Goal: Information Seeking & Learning: Learn about a topic

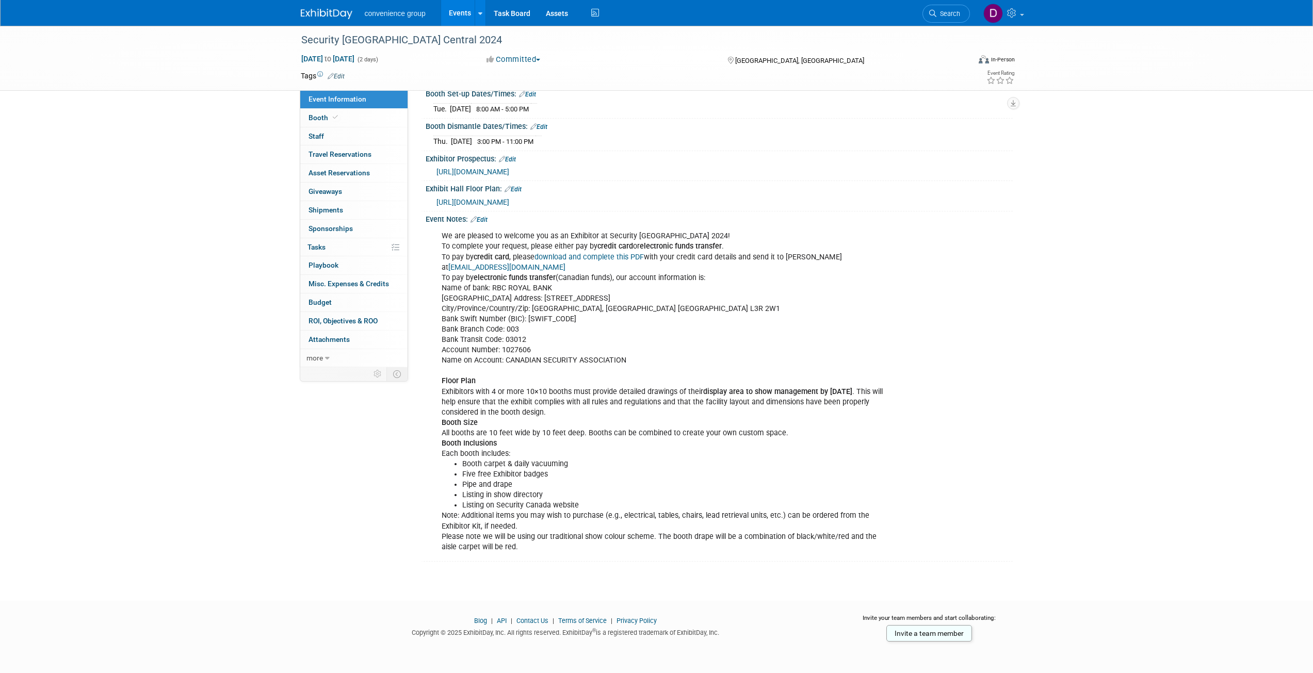
click at [531, 386] on div "We are pleased to welcome you as an Exhibitor at Security [GEOGRAPHIC_DATA] 202…" at bounding box center [666, 391] width 465 height 331
click at [518, 313] on div "We are pleased to welcome you as an Exhibitor at Security [GEOGRAPHIC_DATA] 202…" at bounding box center [666, 391] width 465 height 331
click at [560, 310] on div "We are pleased to welcome you as an Exhibitor at Security [GEOGRAPHIC_DATA] 202…" at bounding box center [666, 391] width 465 height 331
drag, startPoint x: 533, startPoint y: 307, endPoint x: 679, endPoint y: 308, distance: 146.0
click at [679, 308] on div "We are pleased to welcome you as an Exhibitor at Security [GEOGRAPHIC_DATA] 202…" at bounding box center [666, 391] width 465 height 331
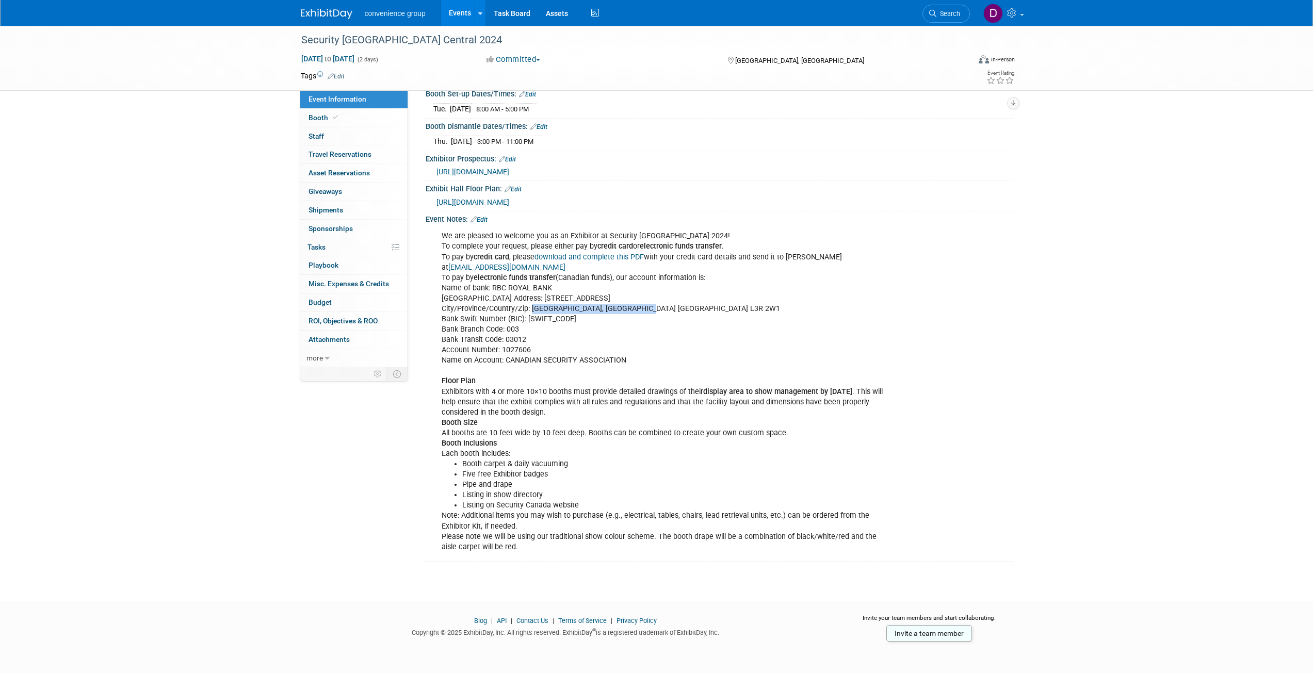
click at [536, 307] on div "We are pleased to welcome you as an Exhibitor at Security [GEOGRAPHIC_DATA] 202…" at bounding box center [666, 391] width 465 height 331
click at [539, 249] on div "We are pleased to welcome you as an Exhibitor at Security [GEOGRAPHIC_DATA] 202…" at bounding box center [666, 391] width 465 height 331
click at [511, 296] on div "We are pleased to welcome you as an Exhibitor at Security [GEOGRAPHIC_DATA] 202…" at bounding box center [666, 391] width 465 height 331
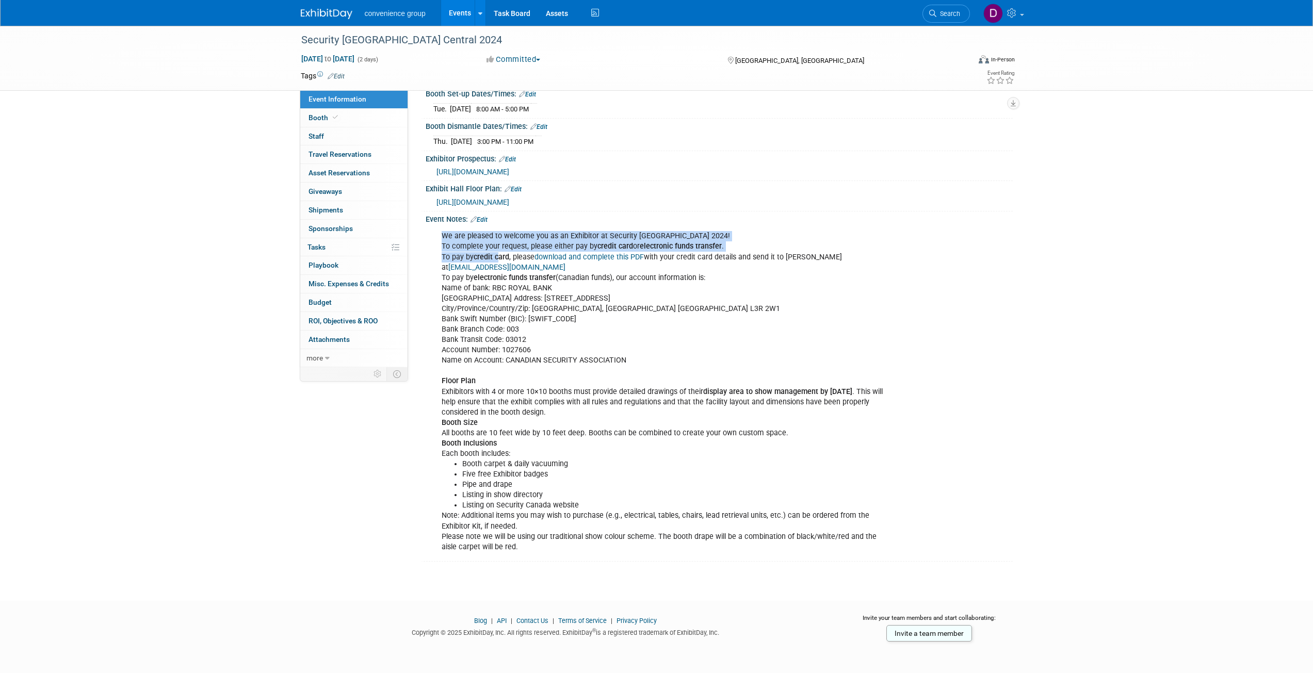
drag, startPoint x: 443, startPoint y: 235, endPoint x: 497, endPoint y: 257, distance: 58.6
click at [497, 257] on div "We are pleased to welcome you as an Exhibitor at Security [GEOGRAPHIC_DATA] 202…" at bounding box center [666, 391] width 465 height 331
click at [508, 322] on div "We are pleased to welcome you as an Exhibitor at Security [GEOGRAPHIC_DATA] 202…" at bounding box center [666, 391] width 465 height 331
click at [587, 244] on div "We are pleased to welcome you as an Exhibitor at Security [GEOGRAPHIC_DATA] 202…" at bounding box center [666, 391] width 465 height 331
click at [491, 304] on div "We are pleased to welcome you as an Exhibitor at Security [GEOGRAPHIC_DATA] 202…" at bounding box center [666, 391] width 465 height 331
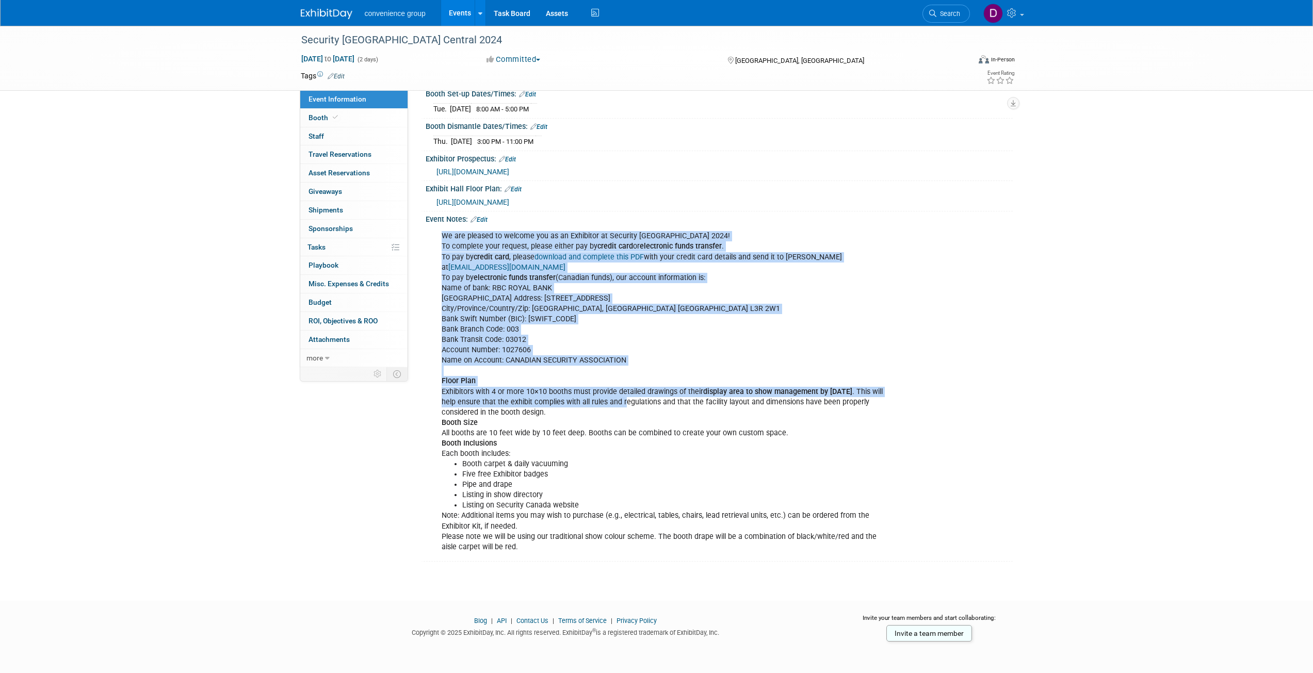
drag, startPoint x: 440, startPoint y: 236, endPoint x: 623, endPoint y: 400, distance: 245.9
click at [623, 400] on div "We are pleased to welcome you as an Exhibitor at Security [GEOGRAPHIC_DATA] 202…" at bounding box center [666, 391] width 465 height 331
click at [482, 278] on b "electronic funds transfer" at bounding box center [515, 277] width 82 height 9
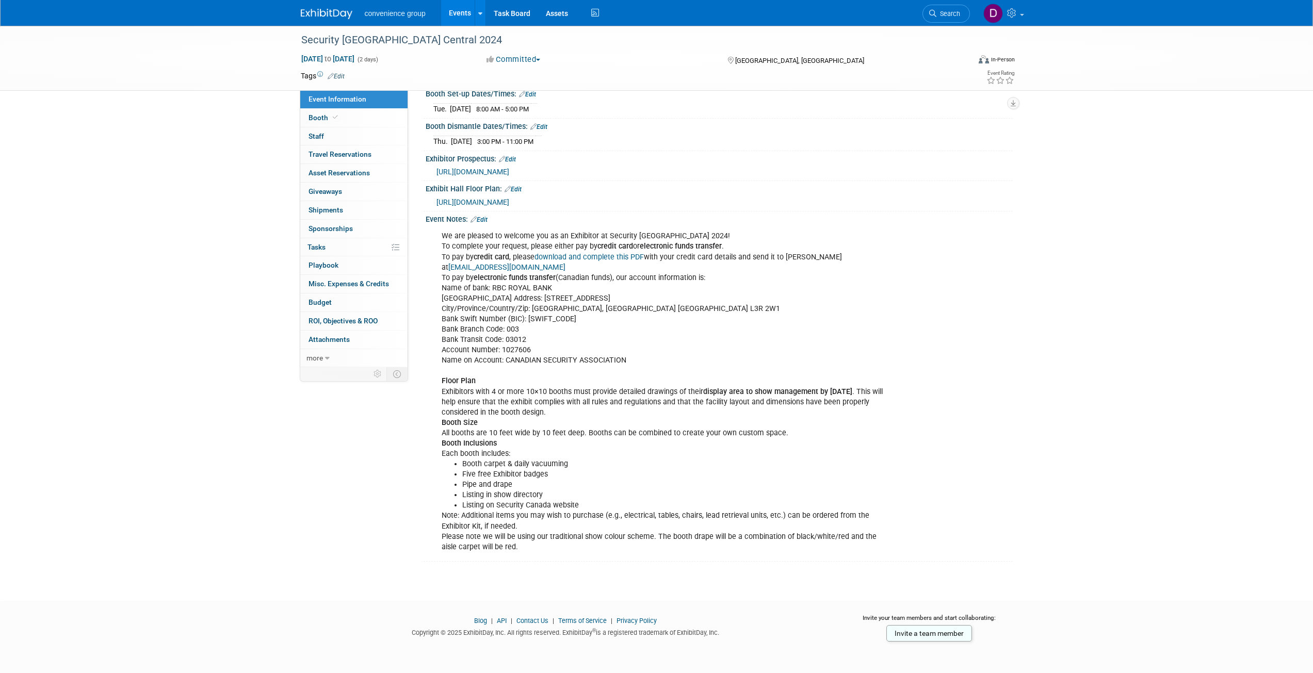
click at [664, 335] on div "We are pleased to welcome you as an Exhibitor at Security [GEOGRAPHIC_DATA] 202…" at bounding box center [666, 391] width 465 height 331
click at [517, 325] on div "We are pleased to welcome you as an Exhibitor at Security [GEOGRAPHIC_DATA] 202…" at bounding box center [666, 391] width 465 height 331
drag, startPoint x: 462, startPoint y: 288, endPoint x: 582, endPoint y: 292, distance: 119.8
click at [582, 292] on div "We are pleased to welcome you as an Exhibitor at Security [GEOGRAPHIC_DATA] 202…" at bounding box center [666, 391] width 465 height 331
click at [574, 300] on div "We are pleased to welcome you as an Exhibitor at Security [GEOGRAPHIC_DATA] 202…" at bounding box center [666, 391] width 465 height 331
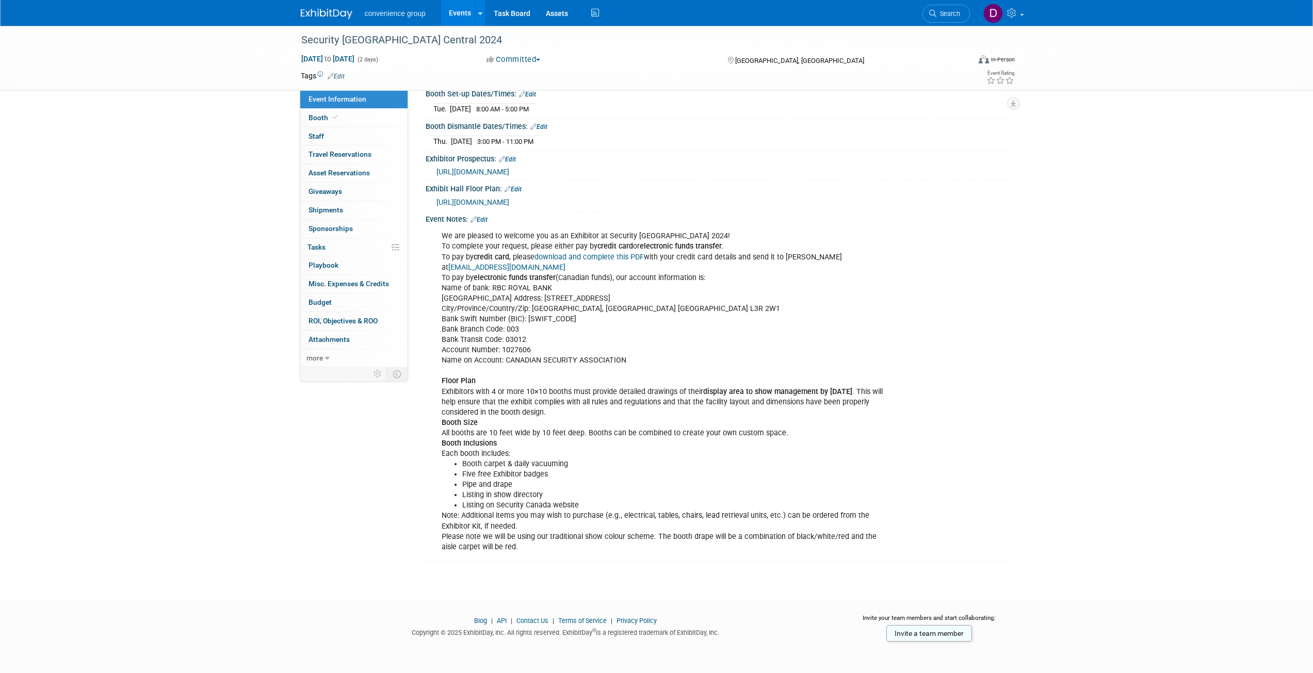
click at [334, 477] on div "Event Information Event Info Booth Booth 0 Staff 0 Staff 0 Travel Reservations …" at bounding box center [657, 208] width 728 height 708
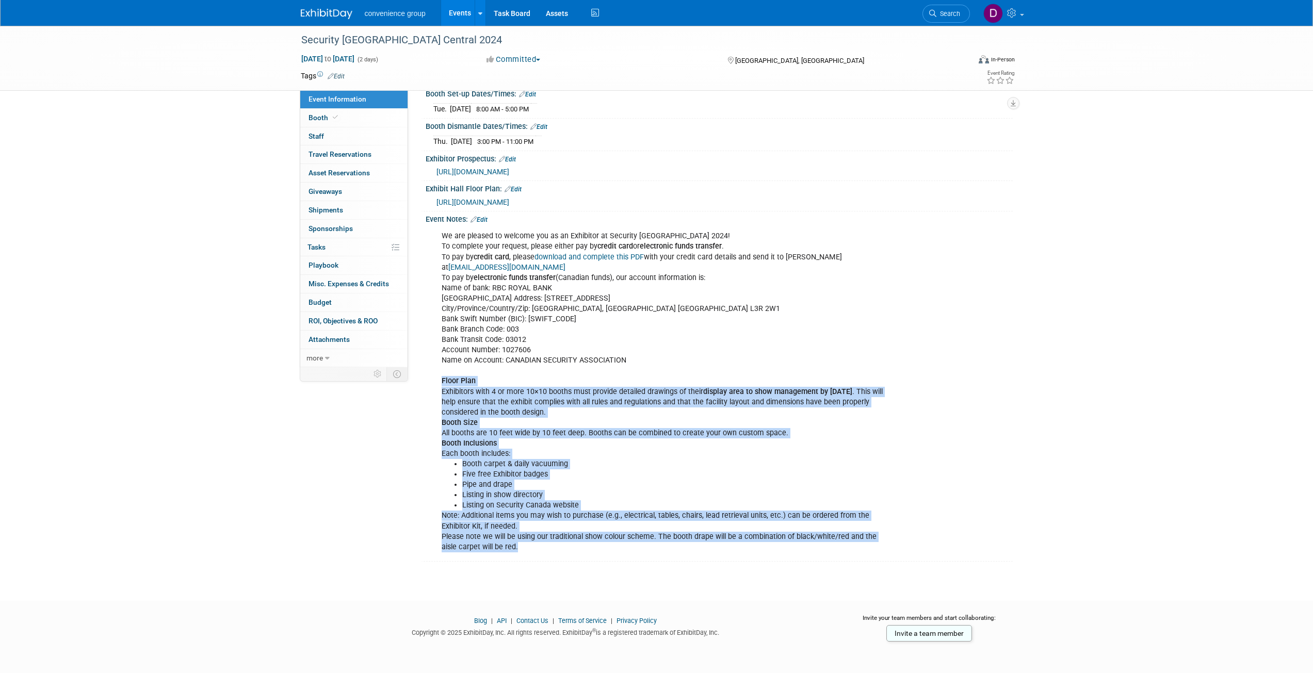
drag, startPoint x: 439, startPoint y: 380, endPoint x: 624, endPoint y: 551, distance: 252.4
click at [624, 551] on div "We are pleased to welcome you as an Exhibitor at Security [GEOGRAPHIC_DATA] 202…" at bounding box center [666, 391] width 465 height 331
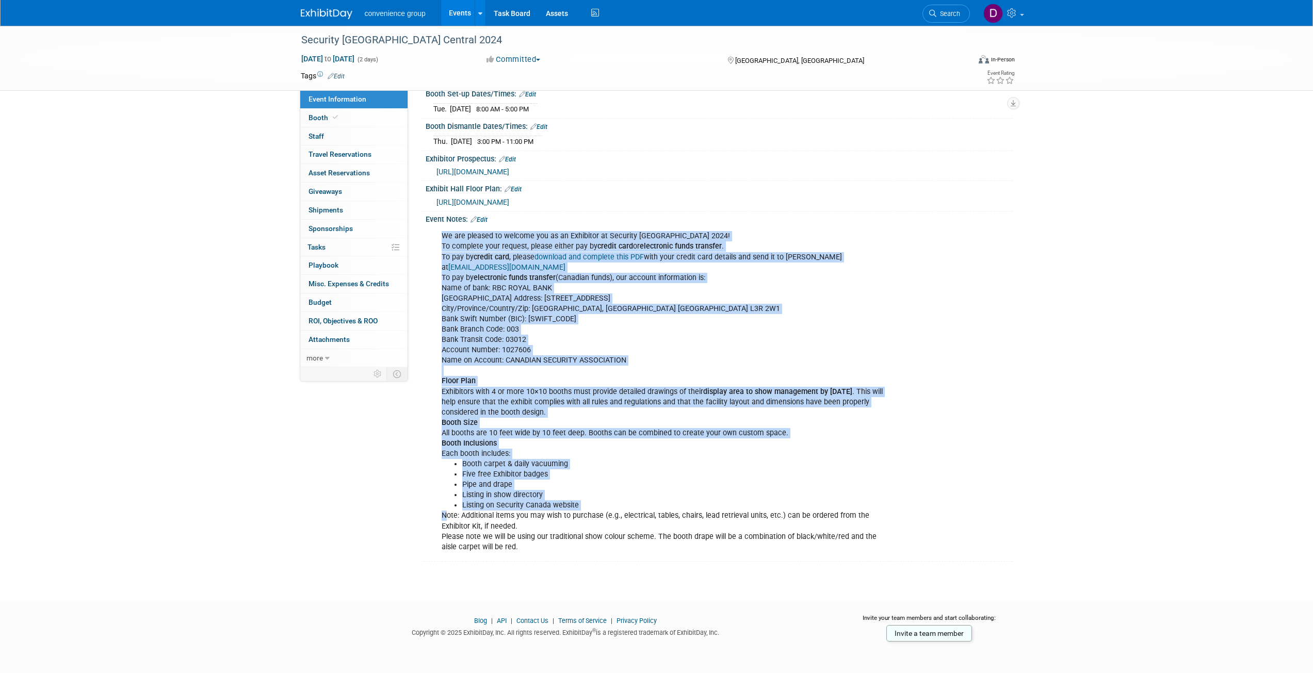
drag, startPoint x: 533, startPoint y: 558, endPoint x: 450, endPoint y: 519, distance: 90.9
click at [449, 518] on div "We are pleased to welcome you as an Exhibitor at Security [GEOGRAPHIC_DATA] 202…" at bounding box center [719, 390] width 587 height 335
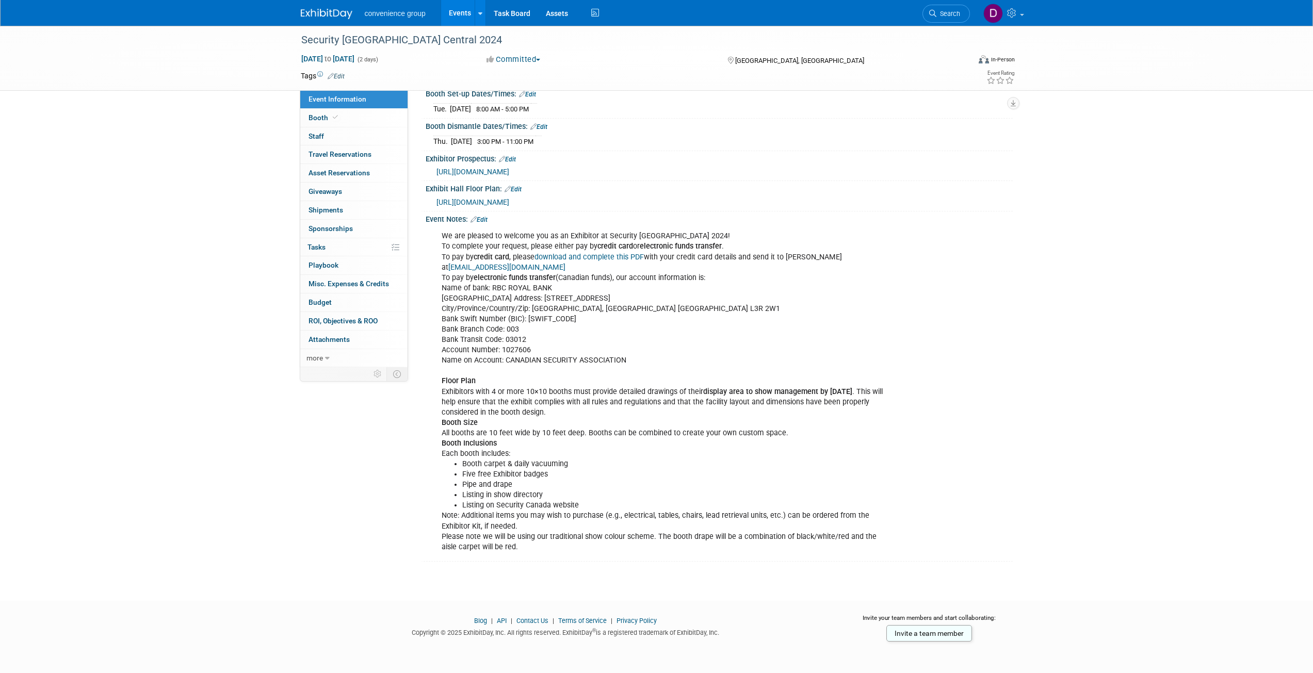
click at [455, 520] on div "We are pleased to welcome you as an Exhibitor at Security [GEOGRAPHIC_DATA] 202…" at bounding box center [666, 391] width 465 height 331
click at [307, 465] on div "Event Information Event Info Booth Booth 0 Staff 0 Staff 0 Travel Reservations …" at bounding box center [657, 208] width 728 height 708
click at [1169, 428] on div "Security [GEOGRAPHIC_DATA] Central 2024 [DATE] to [DATE] (2 days) [DATE] to [DA…" at bounding box center [656, 218] width 1313 height 729
click at [671, 543] on div "We are pleased to welcome you as an Exhibitor at Security [GEOGRAPHIC_DATA] 202…" at bounding box center [666, 391] width 465 height 331
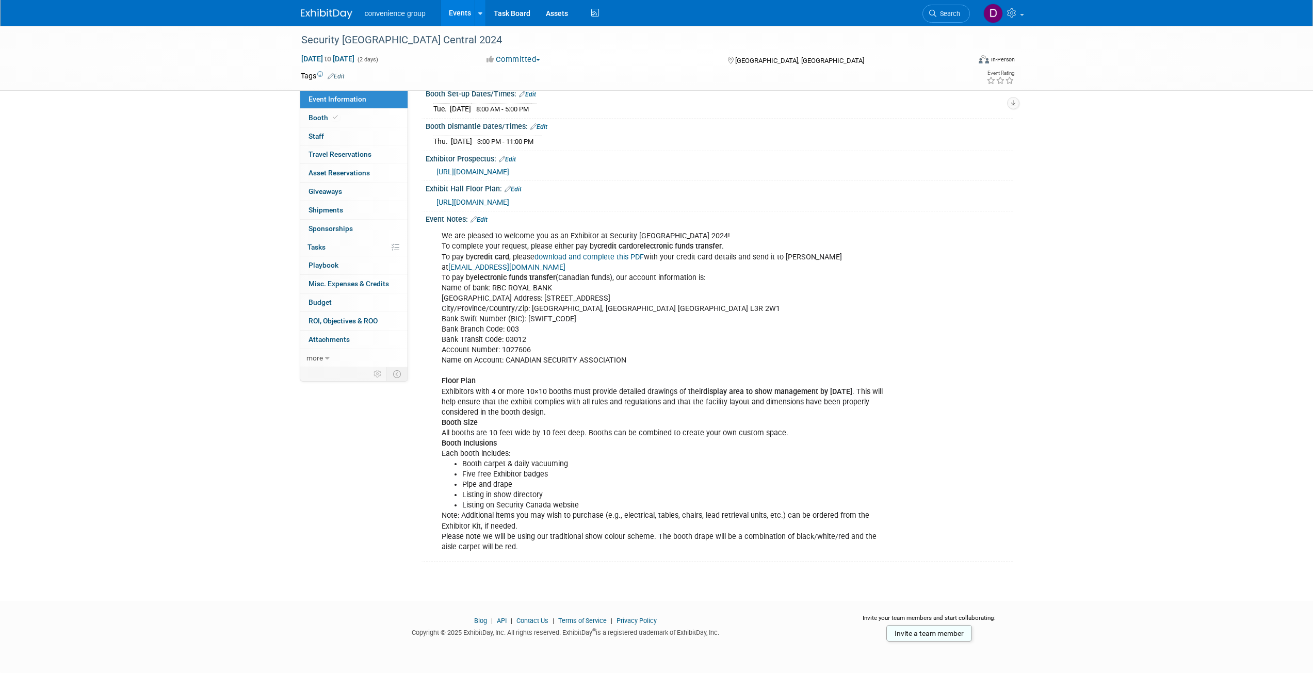
click at [652, 540] on div "We are pleased to welcome you as an Exhibitor at Security [GEOGRAPHIC_DATA] 202…" at bounding box center [666, 391] width 465 height 331
click at [573, 525] on div "We are pleased to welcome you as an Exhibitor at Security [GEOGRAPHIC_DATA] 202…" at bounding box center [666, 391] width 465 height 331
click at [575, 512] on div "We are pleased to welcome you as an Exhibitor at Security [GEOGRAPHIC_DATA] 202…" at bounding box center [666, 391] width 465 height 331
click at [577, 518] on div "We are pleased to welcome you as an Exhibitor at Security [GEOGRAPHIC_DATA] 202…" at bounding box center [666, 391] width 465 height 331
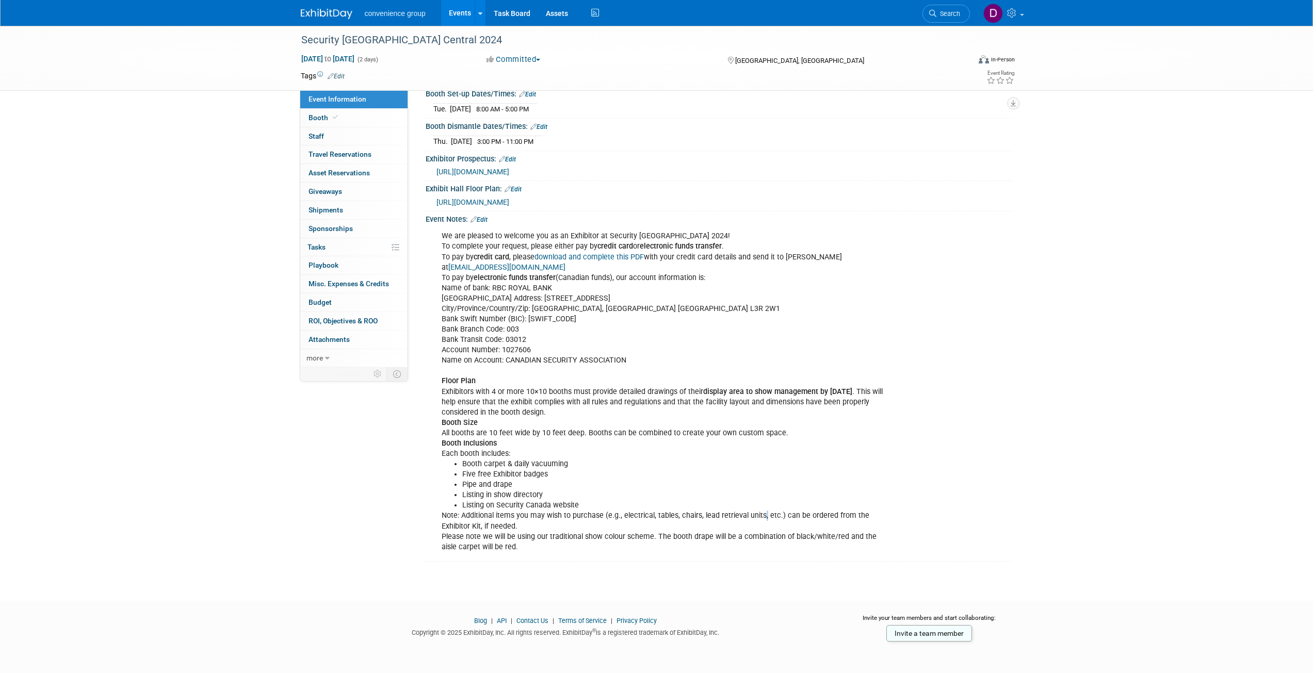
click at [762, 515] on div "We are pleased to welcome you as an Exhibitor at Security [GEOGRAPHIC_DATA] 202…" at bounding box center [666, 391] width 465 height 331
click at [750, 517] on div "We are pleased to welcome you as an Exhibitor at Security [GEOGRAPHIC_DATA] 202…" at bounding box center [666, 391] width 465 height 331
click at [577, 407] on div "We are pleased to welcome you as an Exhibitor at Security [GEOGRAPHIC_DATA] 202…" at bounding box center [666, 391] width 465 height 331
click at [578, 399] on div "We are pleased to welcome you as an Exhibitor at Security [GEOGRAPHIC_DATA] 202…" at bounding box center [666, 391] width 465 height 331
drag, startPoint x: 627, startPoint y: 362, endPoint x: 494, endPoint y: 344, distance: 134.4
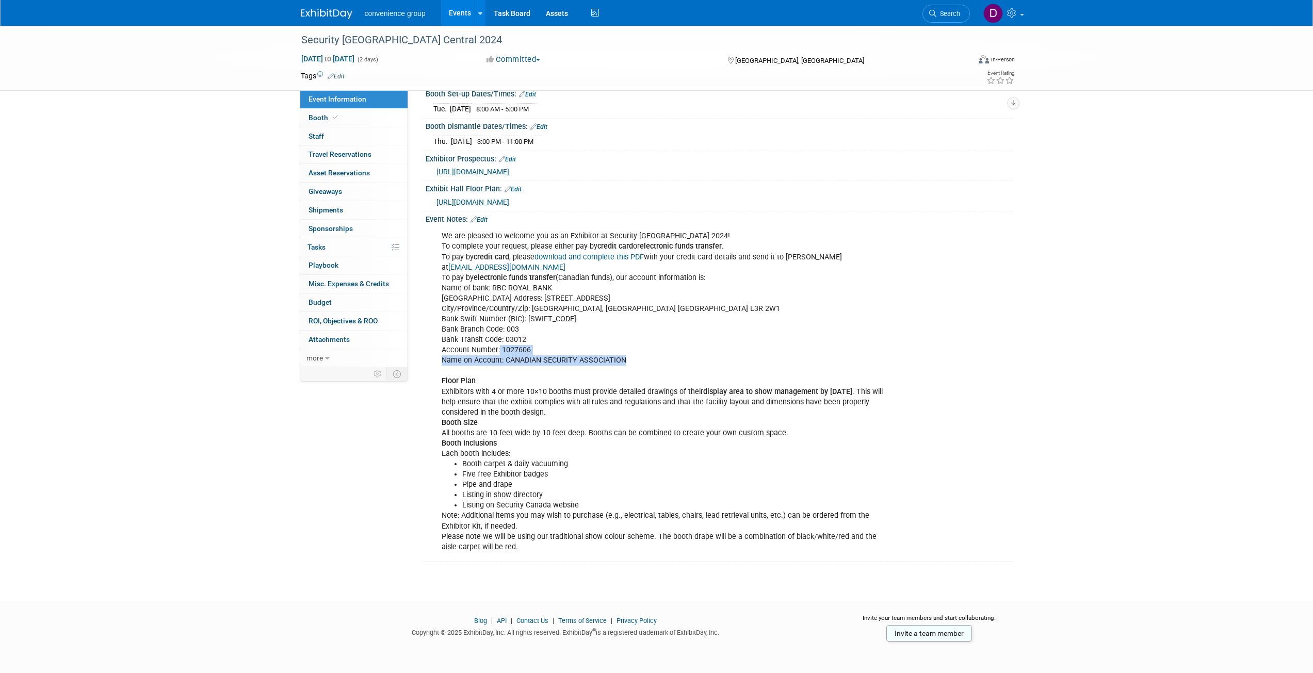
click at [495, 346] on div "We are pleased to welcome you as an Exhibitor at Security [GEOGRAPHIC_DATA] 202…" at bounding box center [666, 391] width 465 height 331
drag, startPoint x: 476, startPoint y: 312, endPoint x: 470, endPoint y: 298, distance: 15.0
click at [470, 299] on div "We are pleased to welcome you as an Exhibitor at Security [GEOGRAPHIC_DATA] 202…" at bounding box center [666, 391] width 465 height 331
click at [469, 270] on link "[EMAIL_ADDRESS][DOMAIN_NAME]" at bounding box center [506, 267] width 117 height 9
click at [500, 406] on div "We are pleased to welcome you as an Exhibitor at Security [GEOGRAPHIC_DATA] 202…" at bounding box center [666, 391] width 465 height 331
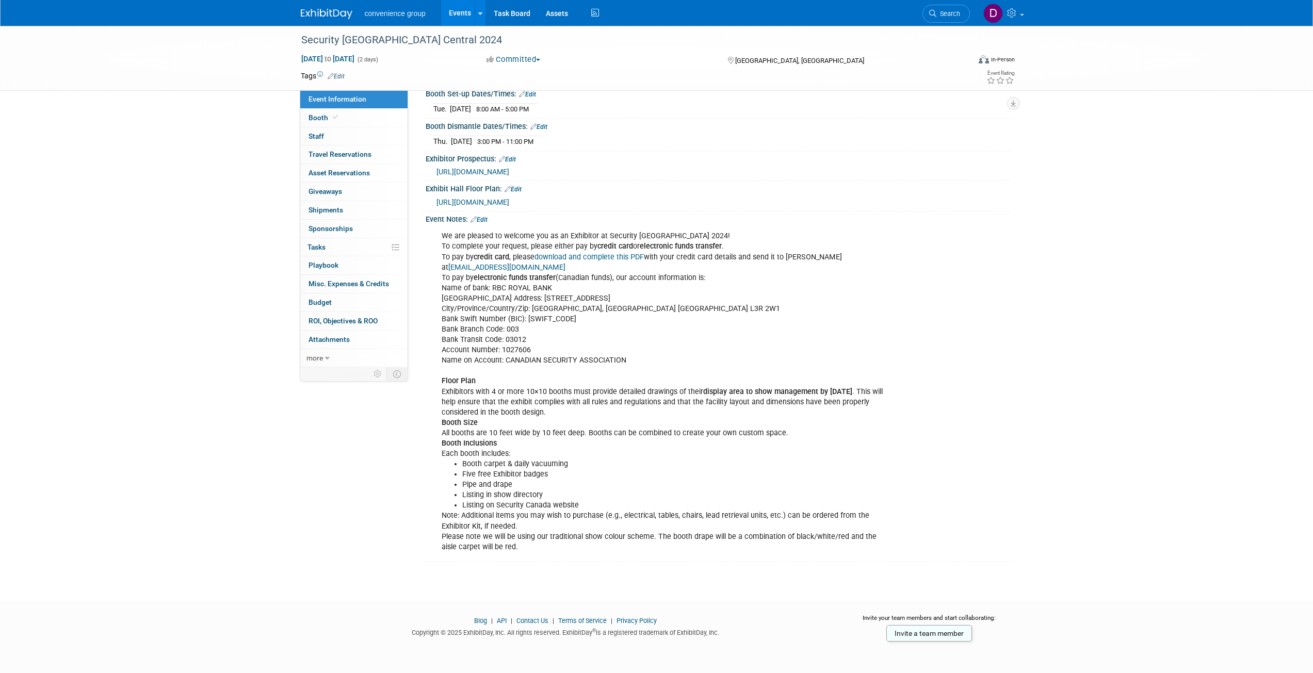
click at [502, 339] on div "We are pleased to welcome you as an Exhibitor at Security [GEOGRAPHIC_DATA] 202…" at bounding box center [666, 391] width 465 height 331
click at [852, 392] on b "display area to show management by [DATE]" at bounding box center [777, 392] width 149 height 9
drag, startPoint x: 441, startPoint y: 580, endPoint x: 430, endPoint y: 588, distance: 13.3
click at [430, 502] on html "convenience group Events Add Event Bulk Upload Events Shareable Event Boards Re…" at bounding box center [656, 164] width 1313 height 673
click at [476, 534] on div "We are pleased to welcome you as an Exhibitor at Security [GEOGRAPHIC_DATA] 202…" at bounding box center [666, 391] width 465 height 331
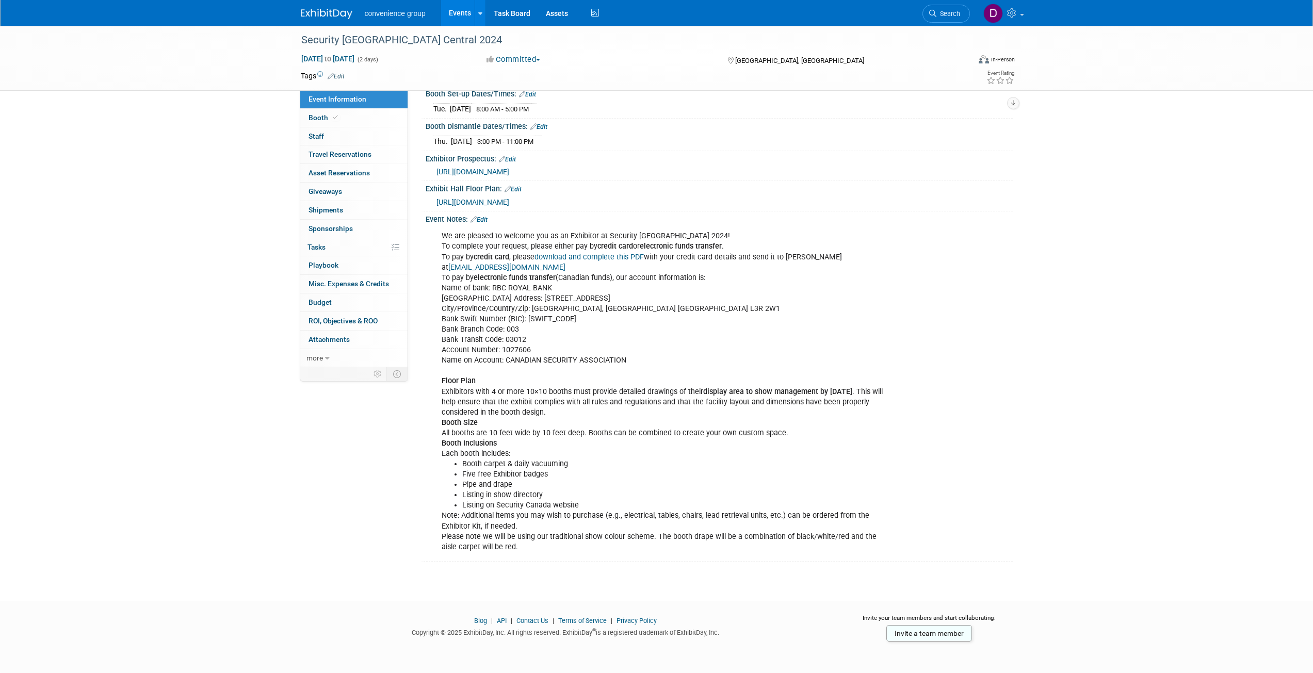
click at [792, 258] on div "We are pleased to welcome you as an Exhibitor at Security [GEOGRAPHIC_DATA] 202…" at bounding box center [666, 391] width 465 height 331
click at [473, 534] on div "We are pleased to welcome you as an Exhibitor at Security [GEOGRAPHIC_DATA] 202…" at bounding box center [666, 391] width 465 height 331
click at [472, 541] on div "We are pleased to welcome you as an Exhibitor at Security [GEOGRAPHIC_DATA] 202…" at bounding box center [666, 391] width 465 height 331
click at [483, 539] on div "We are pleased to welcome you as an Exhibitor at Security [GEOGRAPHIC_DATA] 202…" at bounding box center [666, 391] width 465 height 331
click at [490, 537] on div "We are pleased to welcome you as an Exhibitor at Security [GEOGRAPHIC_DATA] 202…" at bounding box center [666, 391] width 465 height 331
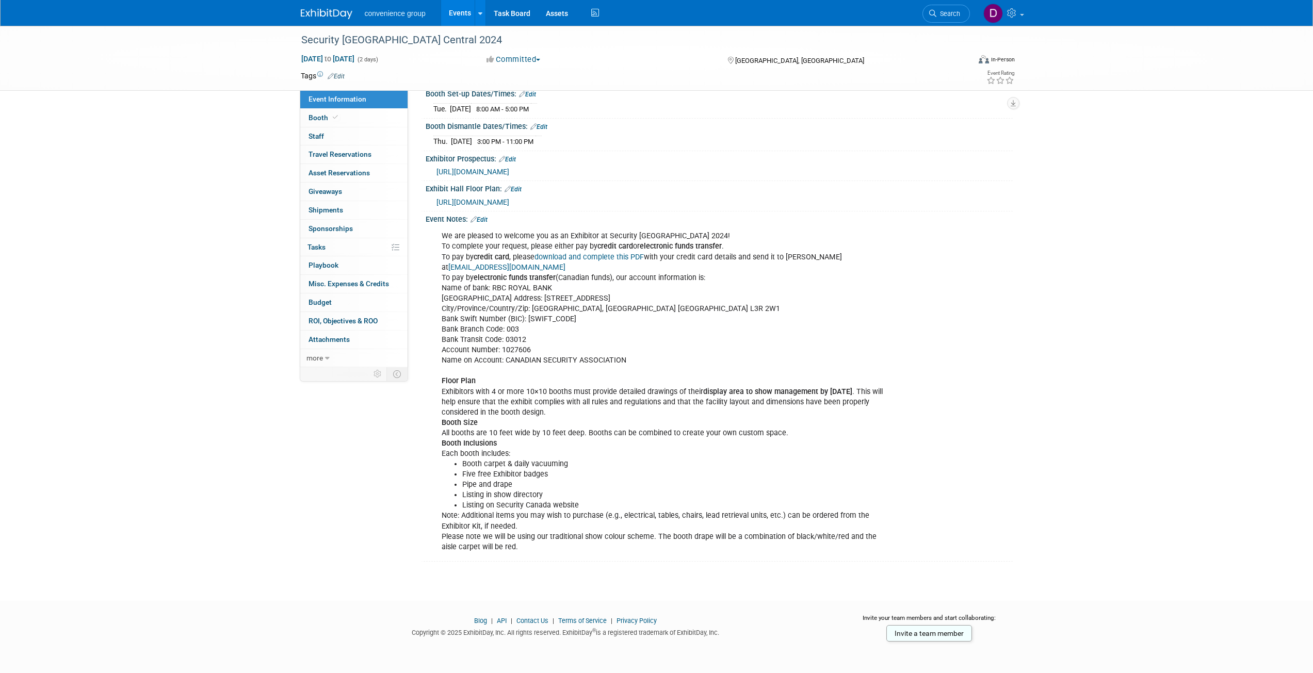
click at [491, 537] on div "We are pleased to welcome you as an Exhibitor at Security [GEOGRAPHIC_DATA] 202…" at bounding box center [666, 391] width 465 height 331
click at [492, 537] on div "We are pleased to welcome you as an Exhibitor at Security [GEOGRAPHIC_DATA] 202…" at bounding box center [666, 391] width 465 height 331
click at [490, 537] on div "We are pleased to welcome you as an Exhibitor at Security [GEOGRAPHIC_DATA] 202…" at bounding box center [666, 391] width 465 height 331
click at [492, 537] on div "We are pleased to welcome you as an Exhibitor at Security [GEOGRAPHIC_DATA] 202…" at bounding box center [666, 391] width 465 height 331
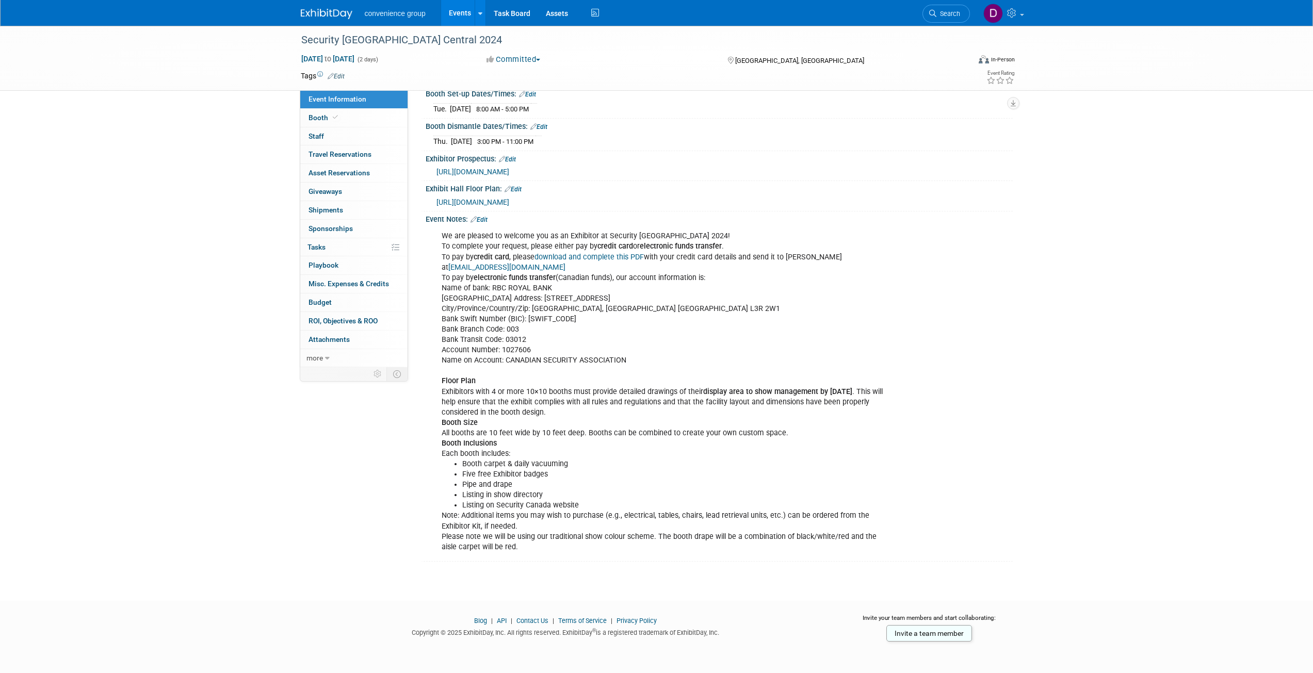
click at [697, 519] on div "We are pleased to welcome you as an Exhibitor at Security [GEOGRAPHIC_DATA] 202…" at bounding box center [666, 391] width 465 height 331
click at [546, 321] on div "We are pleased to welcome you as an Exhibitor at Security [GEOGRAPHIC_DATA] 202…" at bounding box center [666, 391] width 465 height 331
click at [548, 317] on div "We are pleased to welcome you as an Exhibitor at Security [GEOGRAPHIC_DATA] 202…" at bounding box center [666, 391] width 465 height 331
click at [211, 405] on div "Security [GEOGRAPHIC_DATA] Central 2024 [DATE] to [DATE] (2 days) [DATE] to [DA…" at bounding box center [656, 218] width 1313 height 729
drag, startPoint x: 250, startPoint y: 439, endPoint x: 194, endPoint y: 447, distance: 56.9
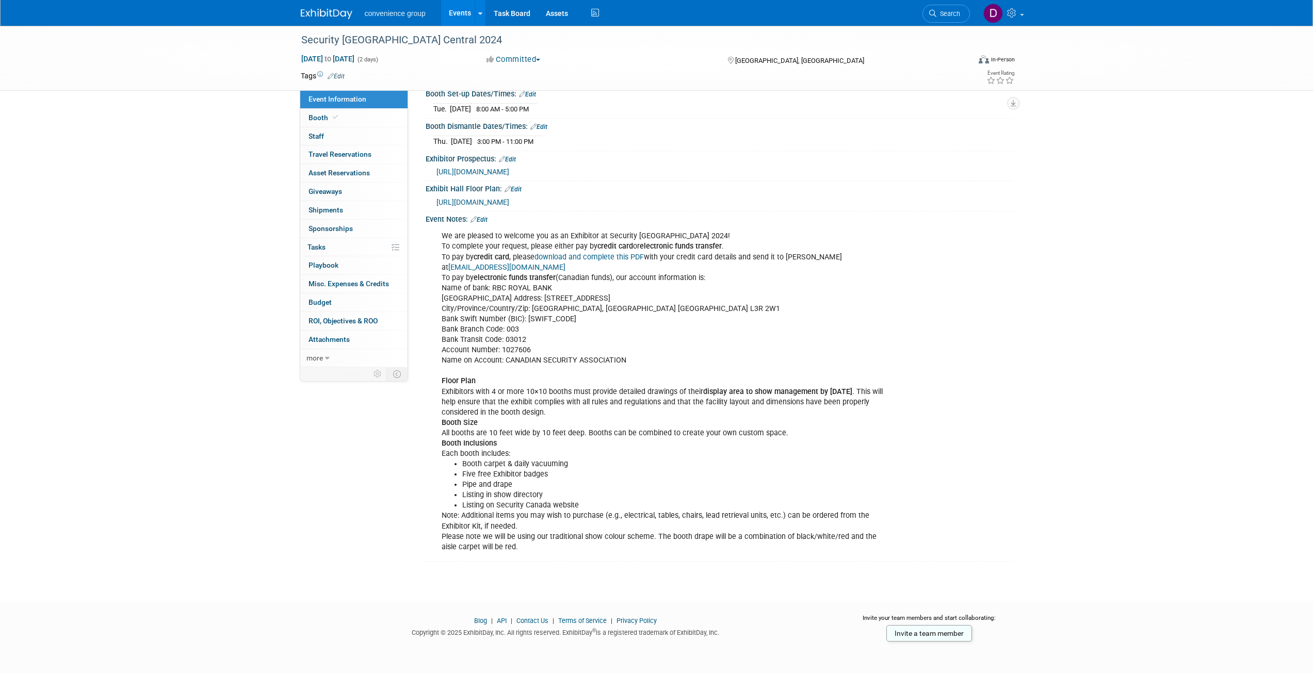
click at [194, 447] on div "Security [GEOGRAPHIC_DATA] Central 2024 [DATE] to [DATE] (2 days) [DATE] to [DA…" at bounding box center [656, 218] width 1313 height 729
click at [488, 481] on li "Pipe and drape" at bounding box center [677, 485] width 431 height 10
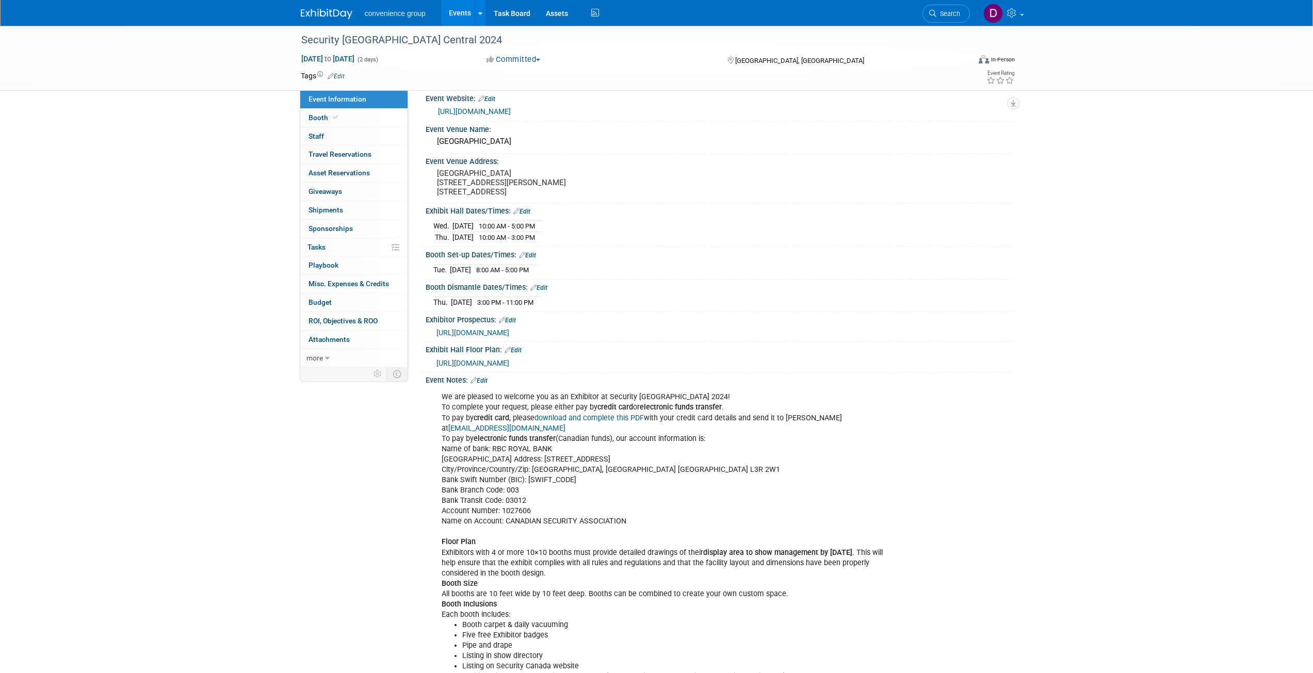
scroll to position [0, 0]
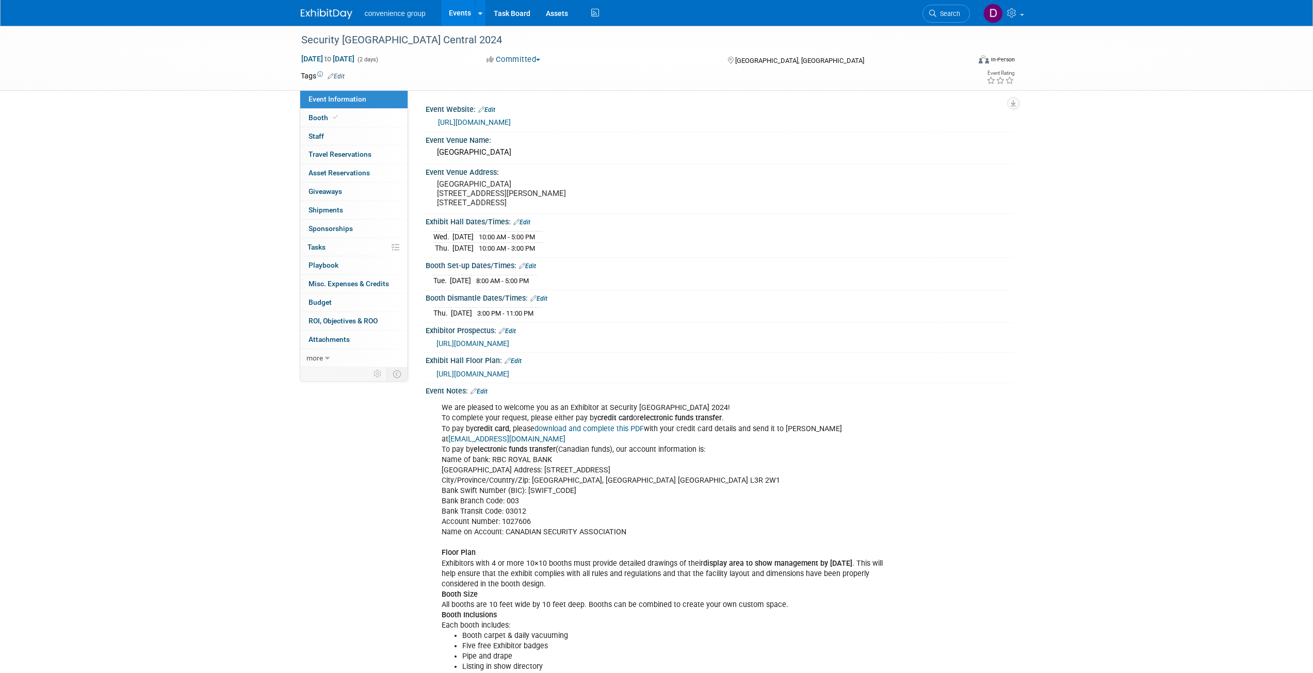
click at [481, 514] on div "We are pleased to welcome you as an Exhibitor at Security [GEOGRAPHIC_DATA] 202…" at bounding box center [666, 563] width 465 height 331
click at [480, 526] on div "We are pleased to welcome you as an Exhibitor at Security [GEOGRAPHIC_DATA] 202…" at bounding box center [666, 563] width 465 height 331
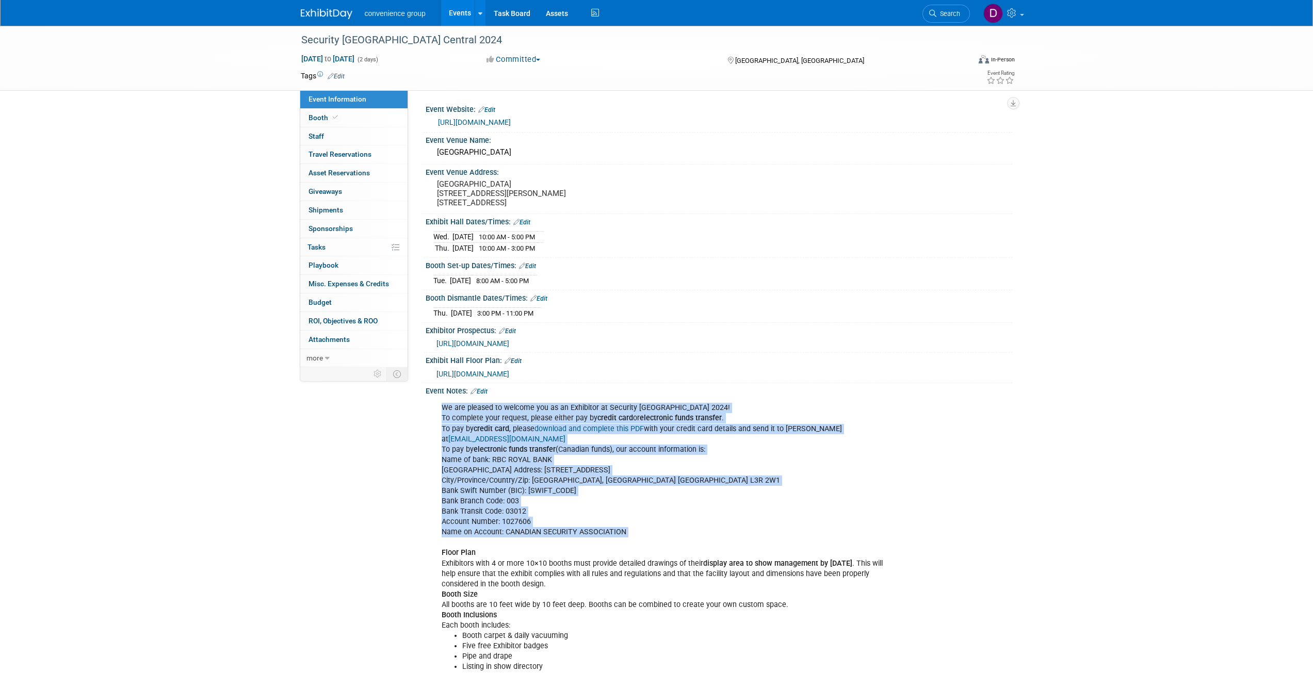
drag, startPoint x: 443, startPoint y: 425, endPoint x: 674, endPoint y: 558, distance: 266.8
click at [674, 558] on div "We are pleased to welcome you as an Exhibitor at Security [GEOGRAPHIC_DATA] 202…" at bounding box center [666, 563] width 465 height 331
drag, startPoint x: 674, startPoint y: 558, endPoint x: 439, endPoint y: 424, distance: 271.1
click at [439, 424] on div "We are pleased to welcome you as an Exhibitor at Security [GEOGRAPHIC_DATA] 202…" at bounding box center [666, 563] width 465 height 331
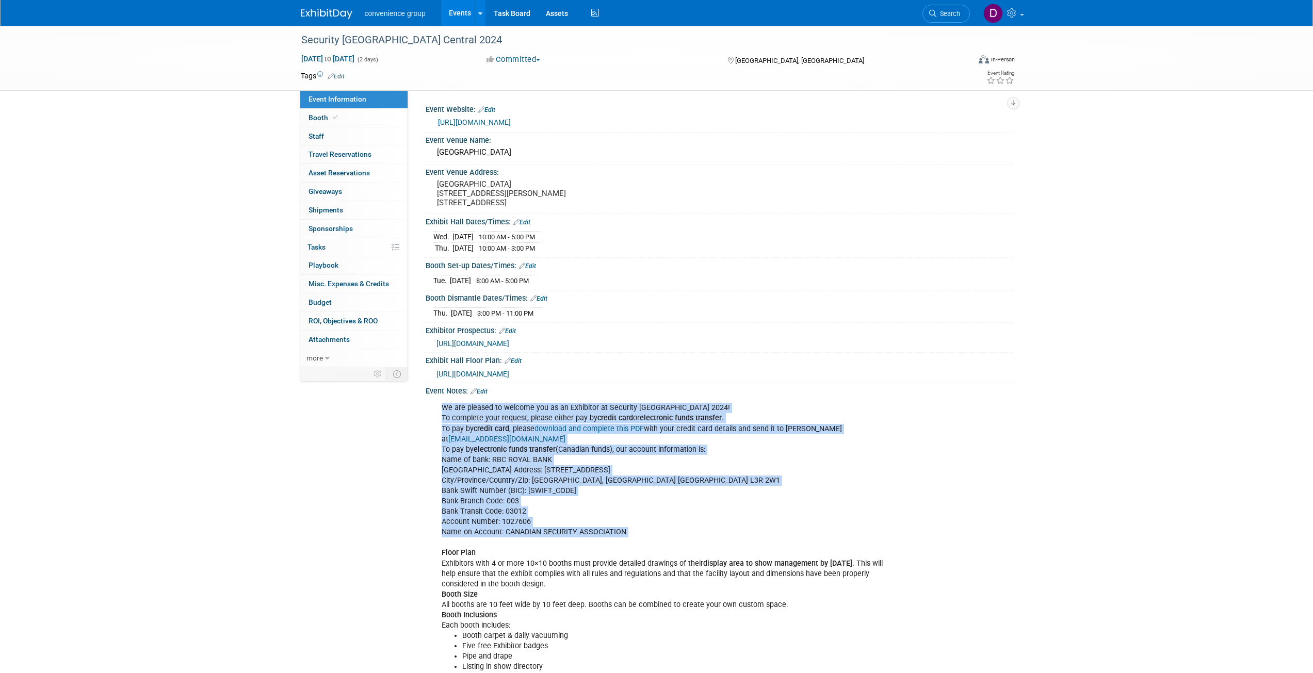
click at [439, 439] on div "We are pleased to welcome you as an Exhibitor at Security [GEOGRAPHIC_DATA] 202…" at bounding box center [666, 563] width 465 height 331
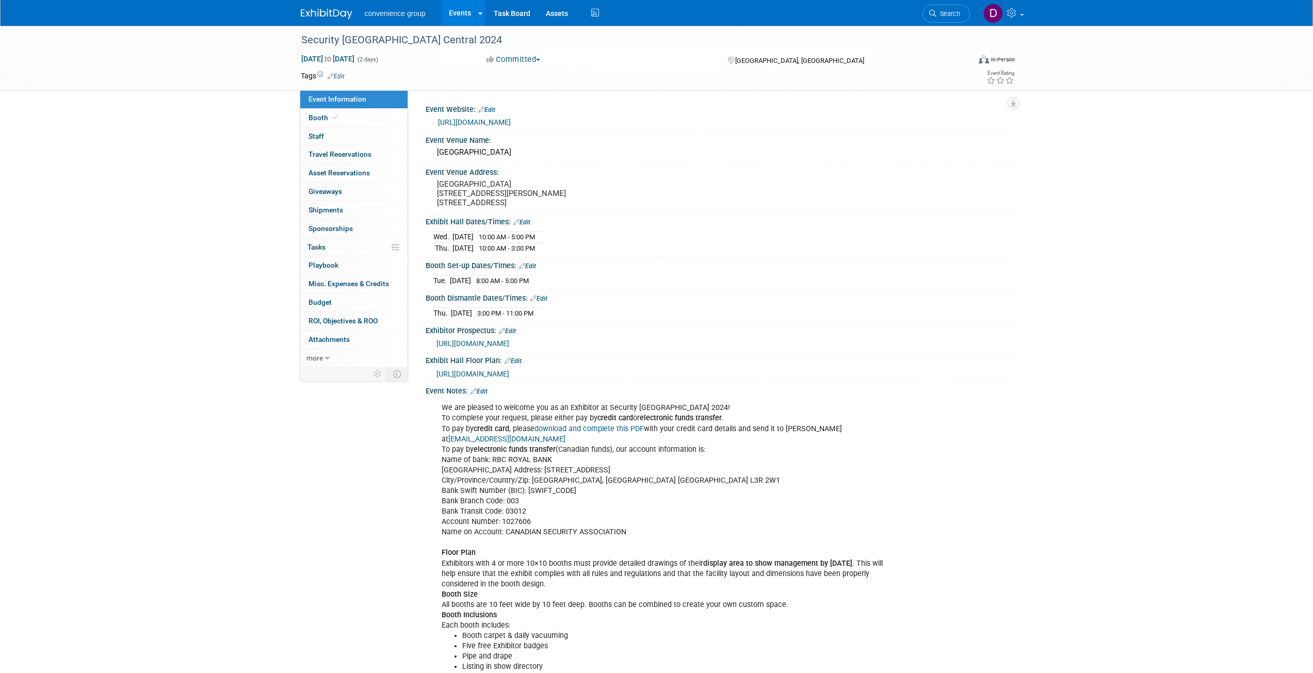
click at [1112, 211] on div "Security [GEOGRAPHIC_DATA] Central 2024 [DATE] to [DATE] (2 days) [DATE] to [DA…" at bounding box center [656, 390] width 1313 height 729
drag, startPoint x: 124, startPoint y: 414, endPoint x: 107, endPoint y: 421, distance: 18.3
click at [121, 414] on div "Security [GEOGRAPHIC_DATA] Central 2024 [DATE] to [DATE] (2 days) [DATE] to [DA…" at bounding box center [656, 390] width 1313 height 729
click at [588, 574] on div "We are pleased to welcome you as an Exhibitor at Security [GEOGRAPHIC_DATA] 202…" at bounding box center [666, 563] width 465 height 331
